Goal: Use online tool/utility: Utilize a website feature to perform a specific function

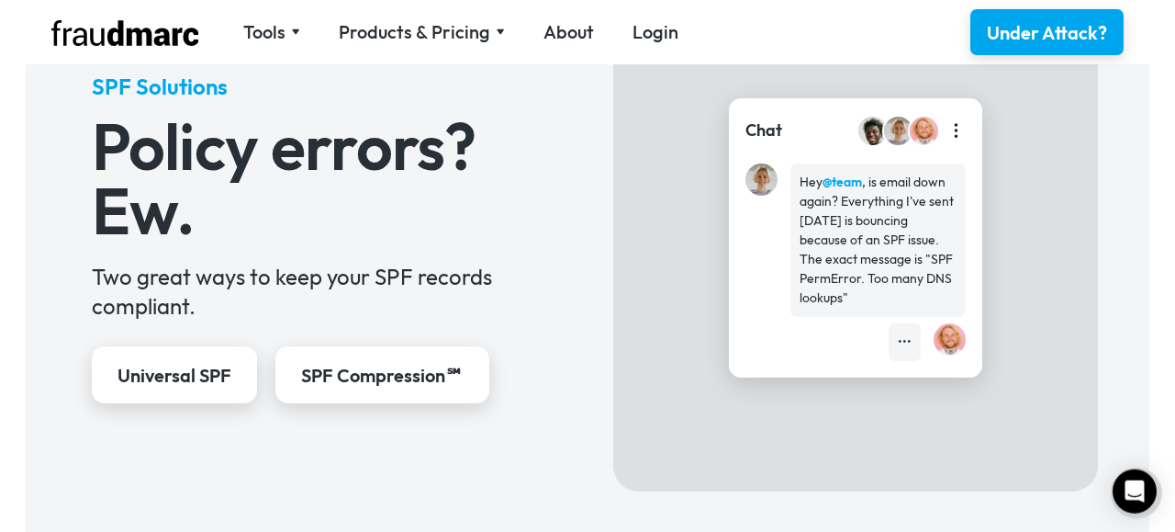
scroll to position [755, 0]
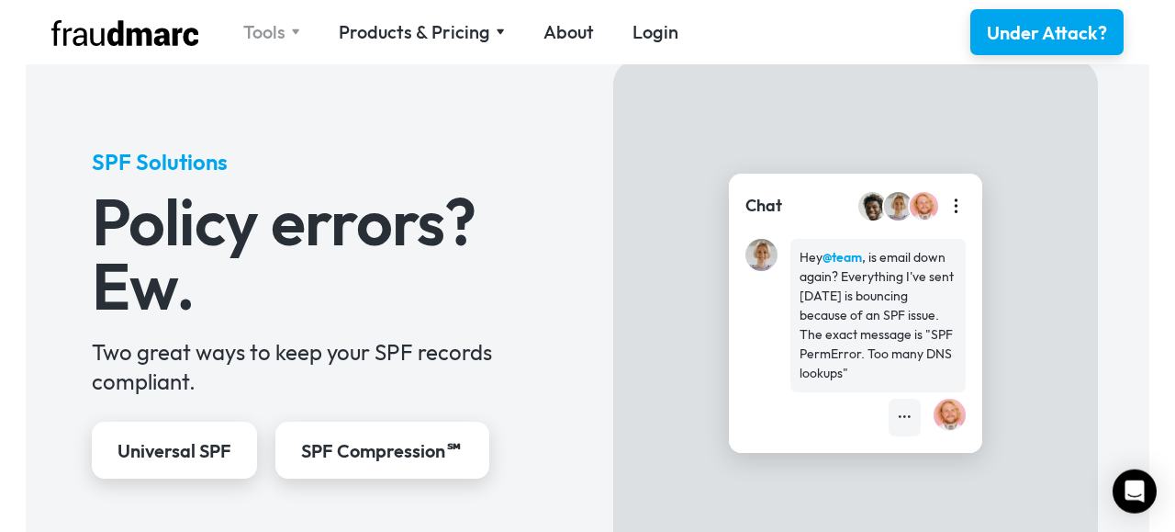
click at [293, 35] on img at bounding box center [295, 31] width 9 height 6
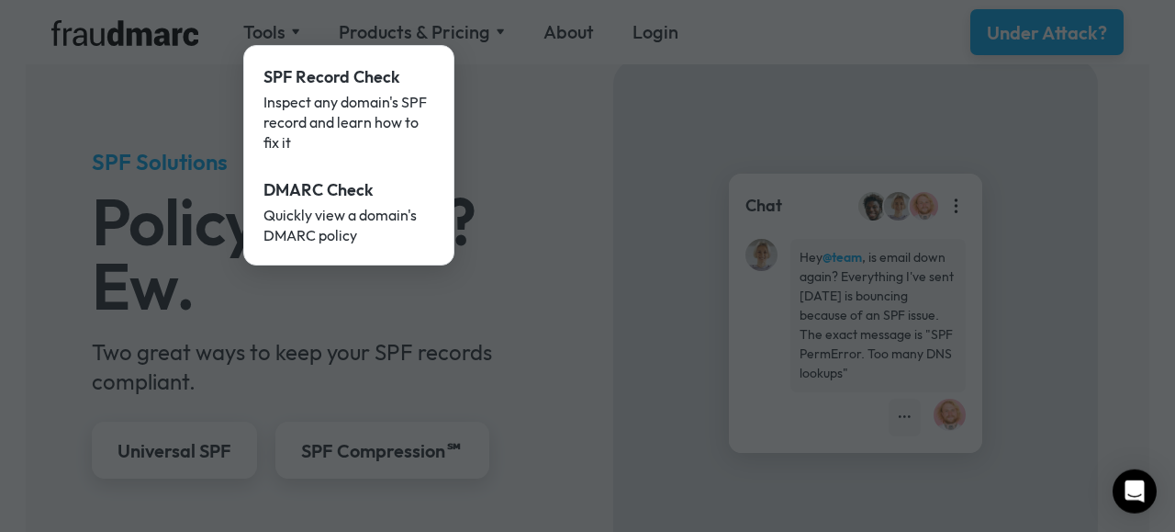
click at [533, 217] on div at bounding box center [587, 266] width 1175 height 532
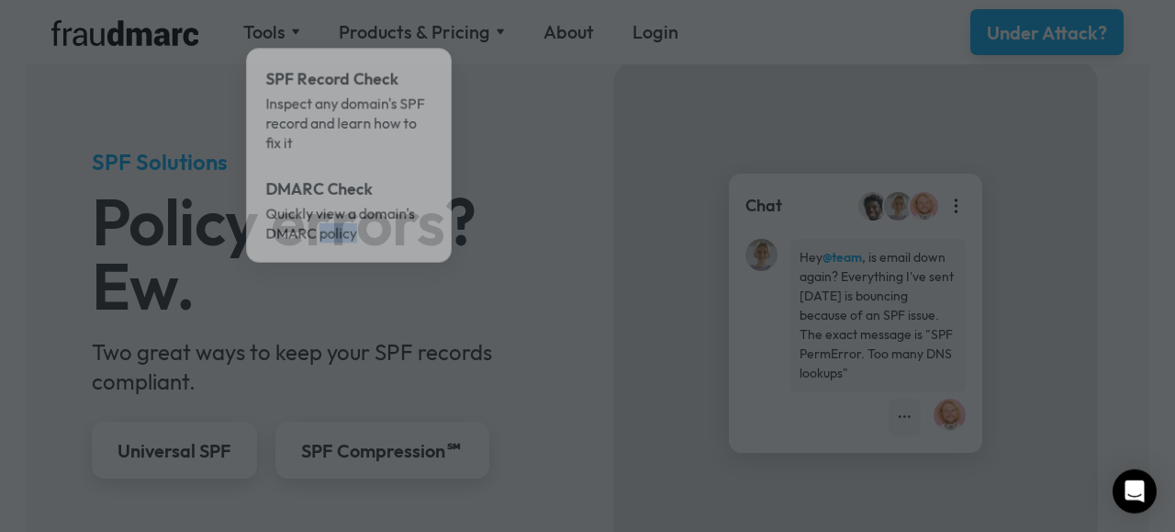
click at [533, 217] on div at bounding box center [587, 266] width 1175 height 532
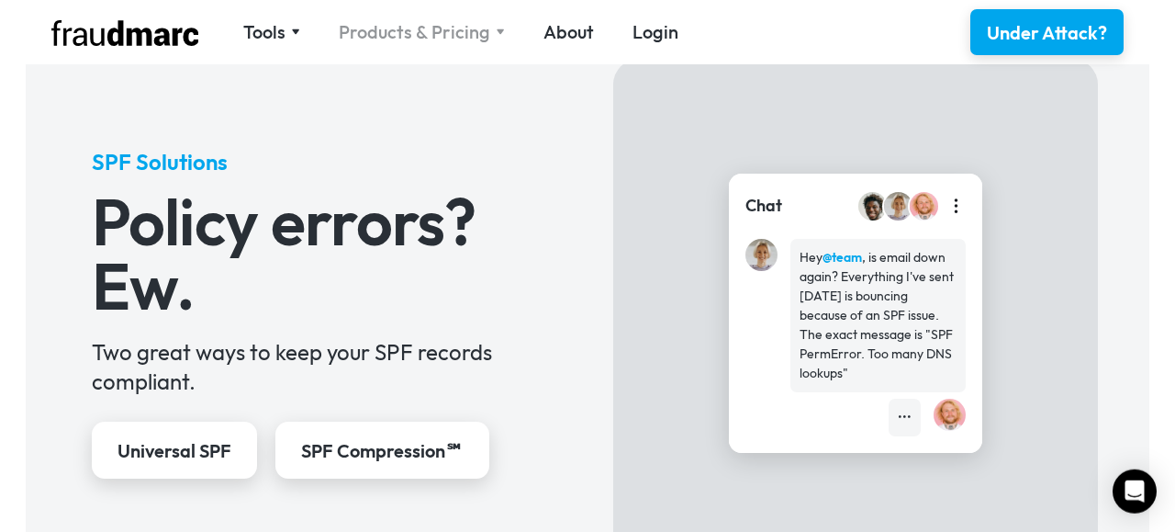
click at [445, 29] on div "Products & Pricing" at bounding box center [414, 32] width 151 height 26
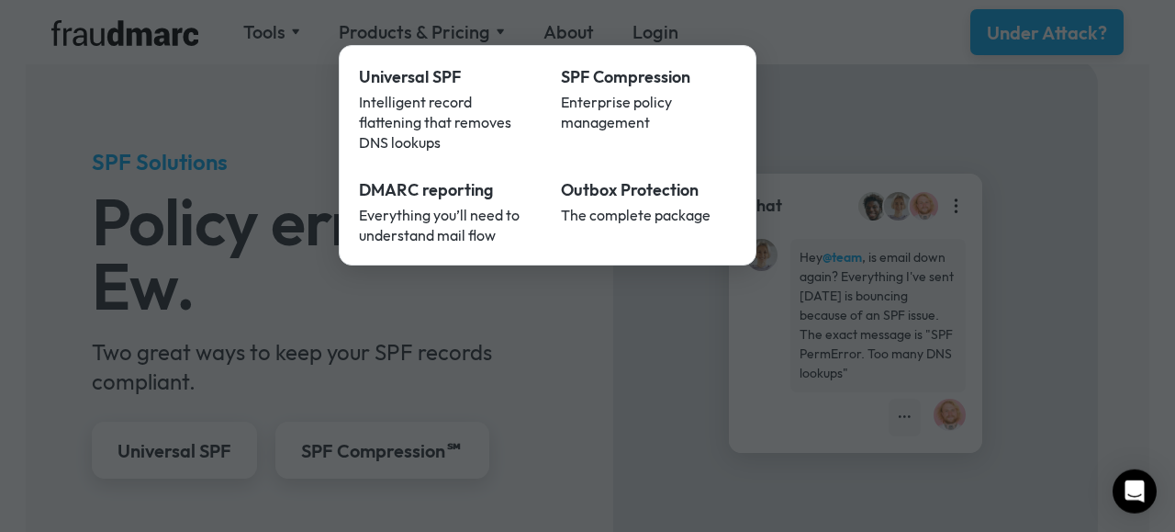
click at [231, 221] on div at bounding box center [587, 266] width 1175 height 532
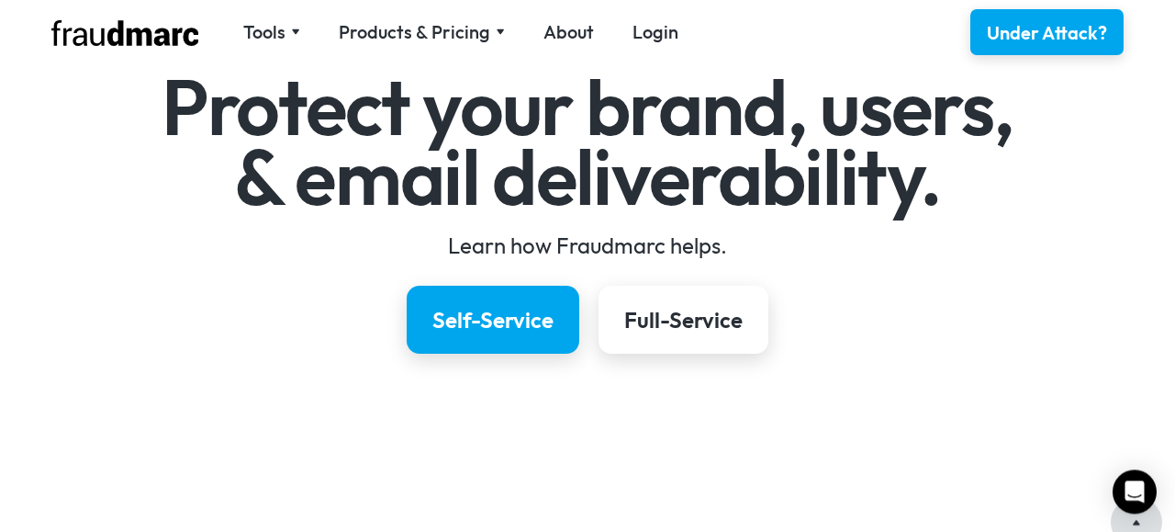
scroll to position [173, 0]
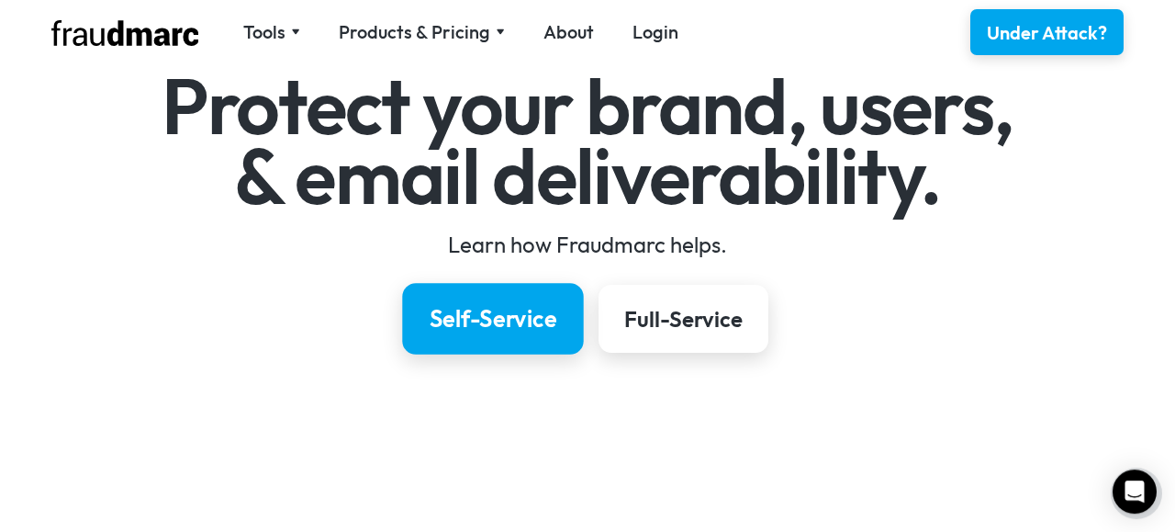
click at [494, 316] on div "Self-Service" at bounding box center [494, 318] width 128 height 31
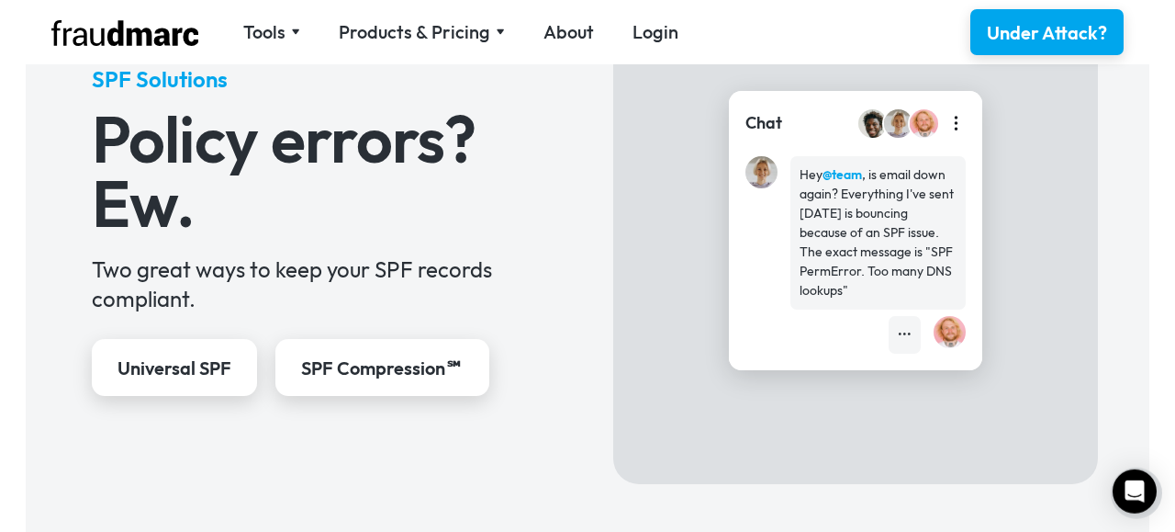
scroll to position [845, 0]
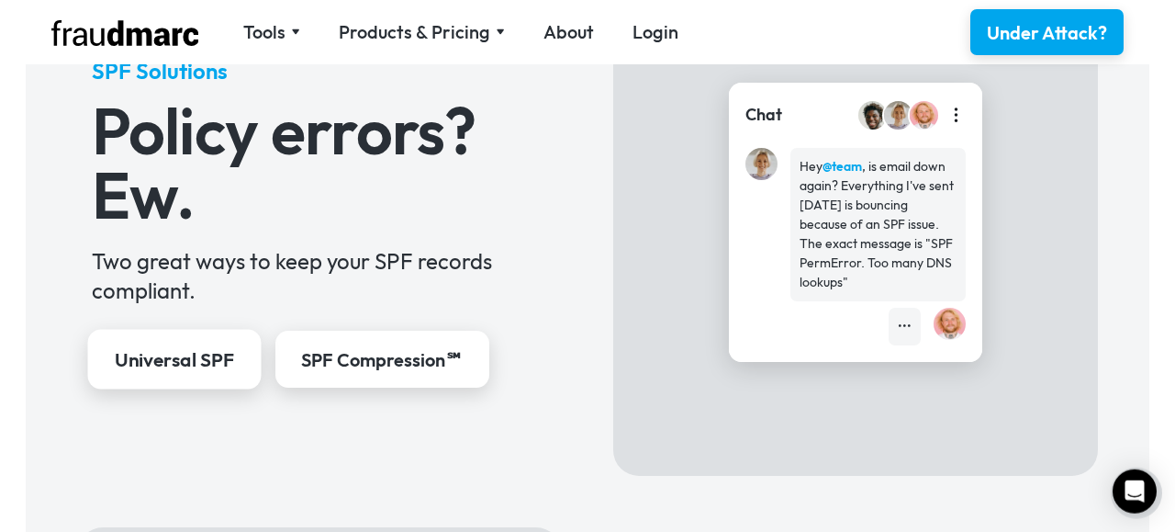
click at [227, 364] on div "Universal SPF" at bounding box center [173, 360] width 119 height 27
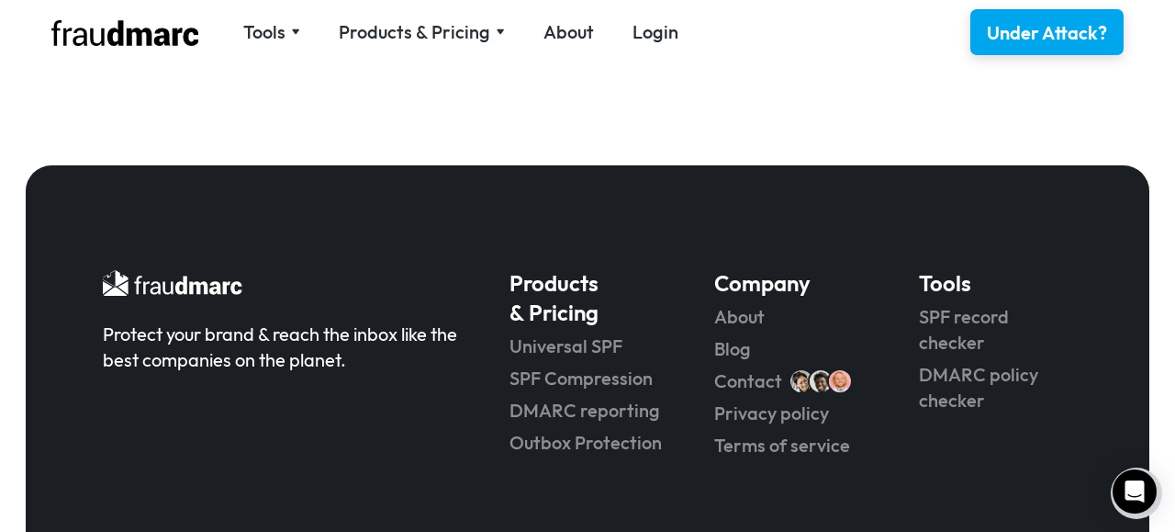
scroll to position [4122, 0]
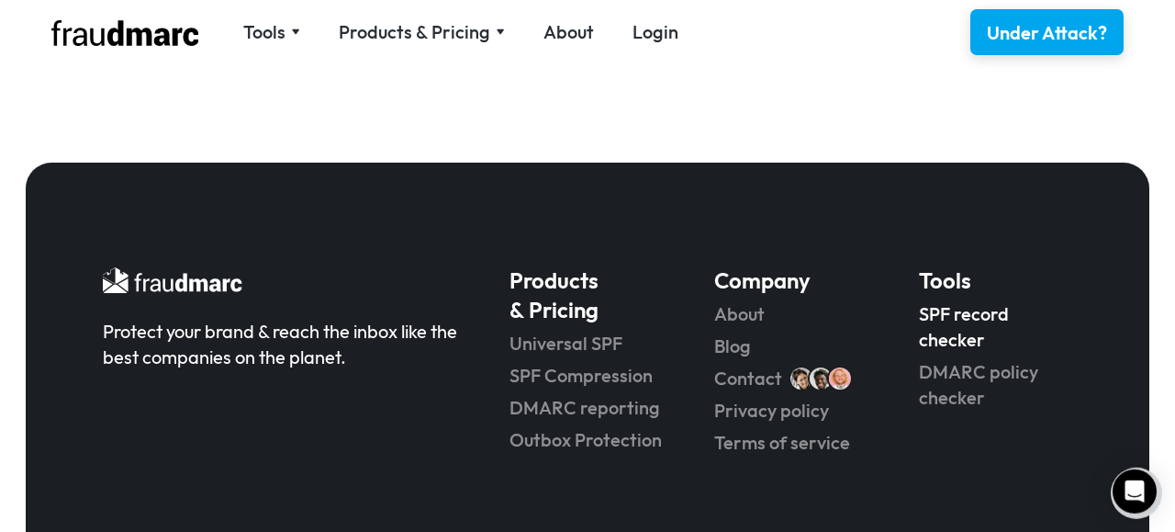
click at [983, 301] on link "SPF record checker" at bounding box center [995, 326] width 153 height 51
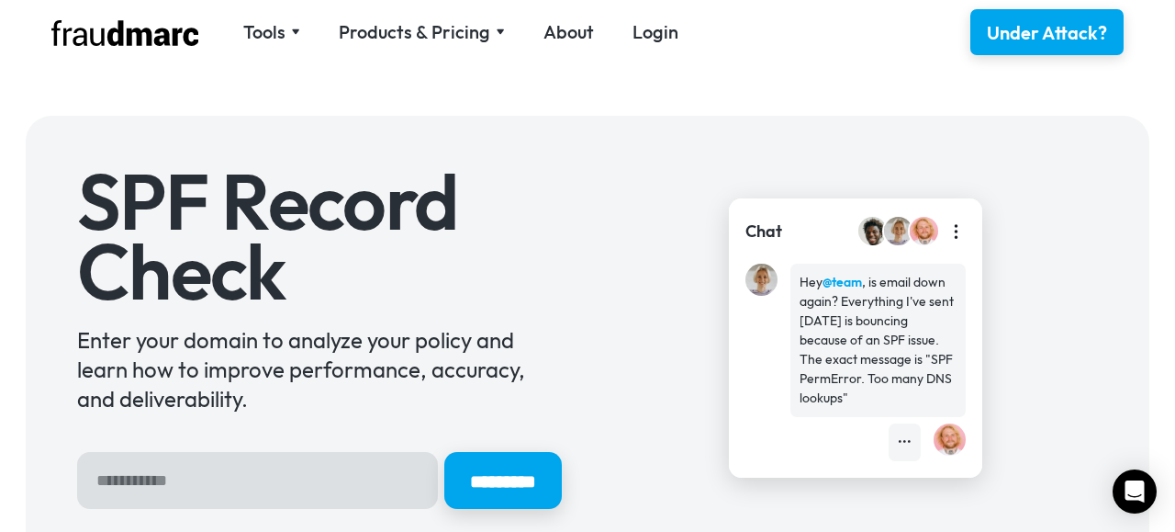
click at [190, 487] on input "Hero Sign Up Form" at bounding box center [257, 480] width 361 height 57
type input "**********"
click at [444, 452] on input "*********" at bounding box center [503, 480] width 118 height 57
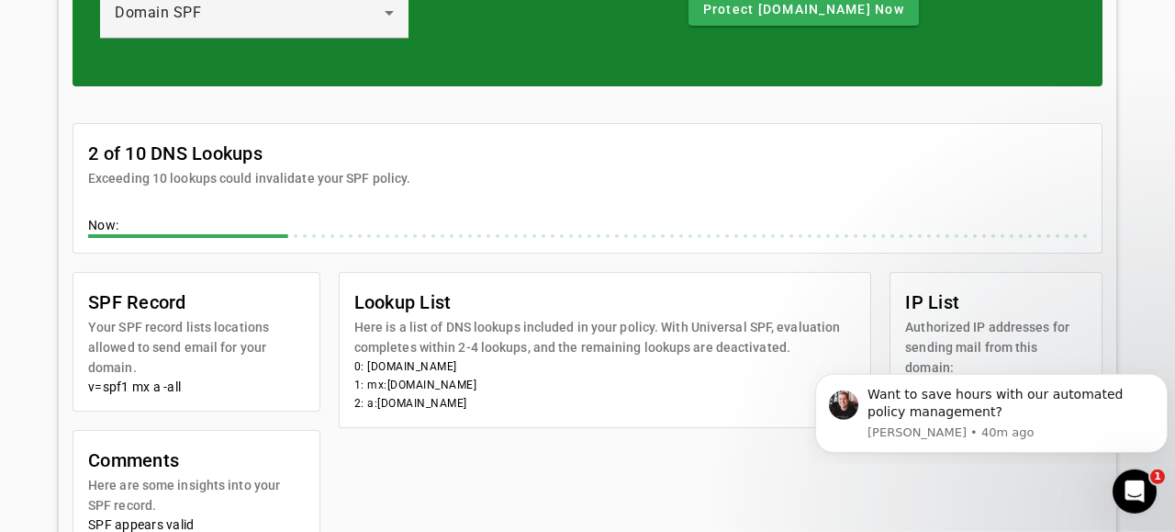
scroll to position [356, 0]
